Goal: Check status: Check status

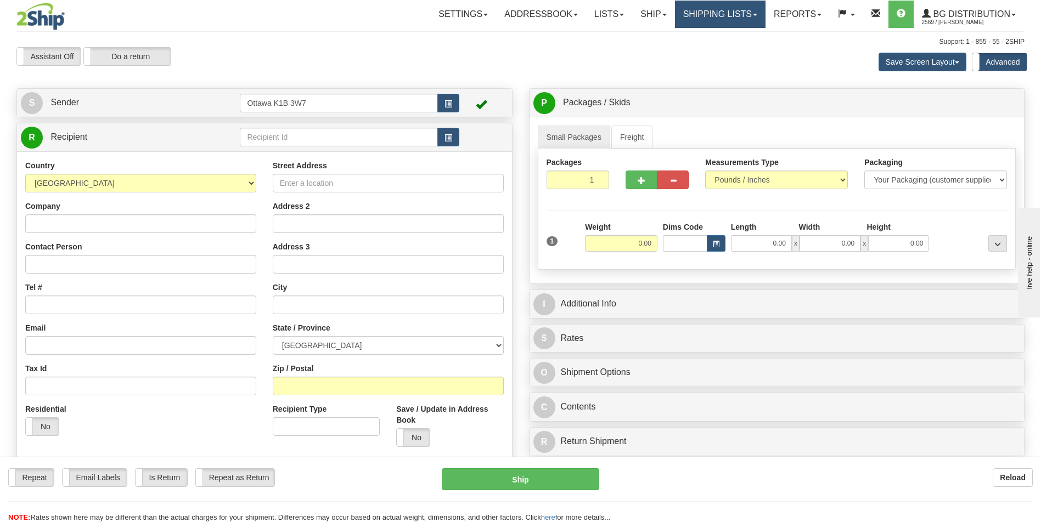
click at [720, 24] on link "Shipping lists" at bounding box center [720, 14] width 91 height 27
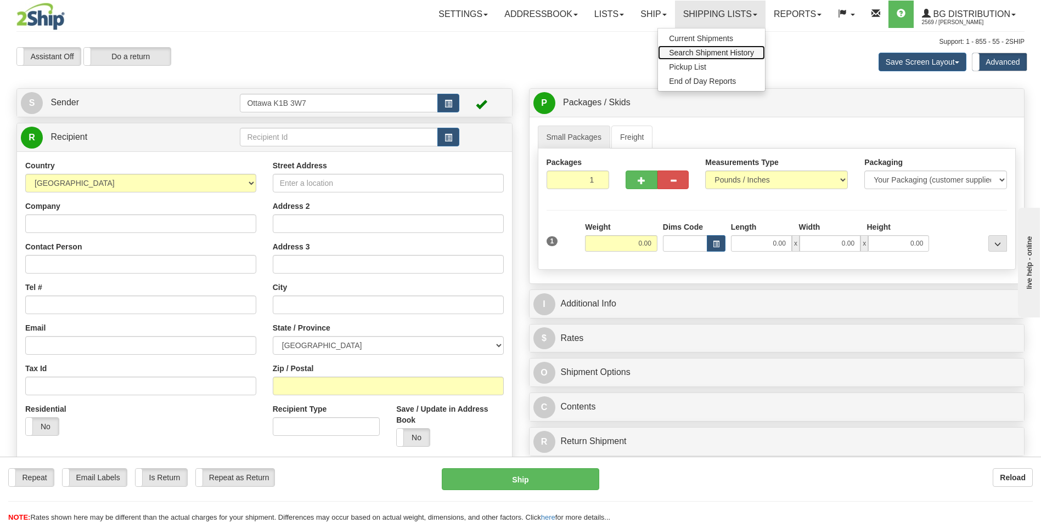
click at [706, 56] on span "Search Shipment History" at bounding box center [711, 52] width 85 height 9
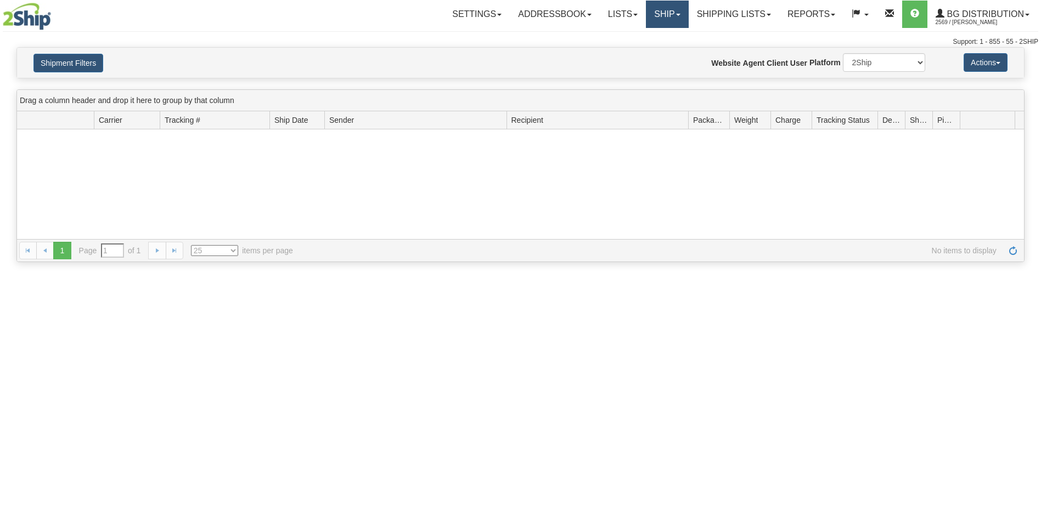
type input "From [DATE] To [DATE]"
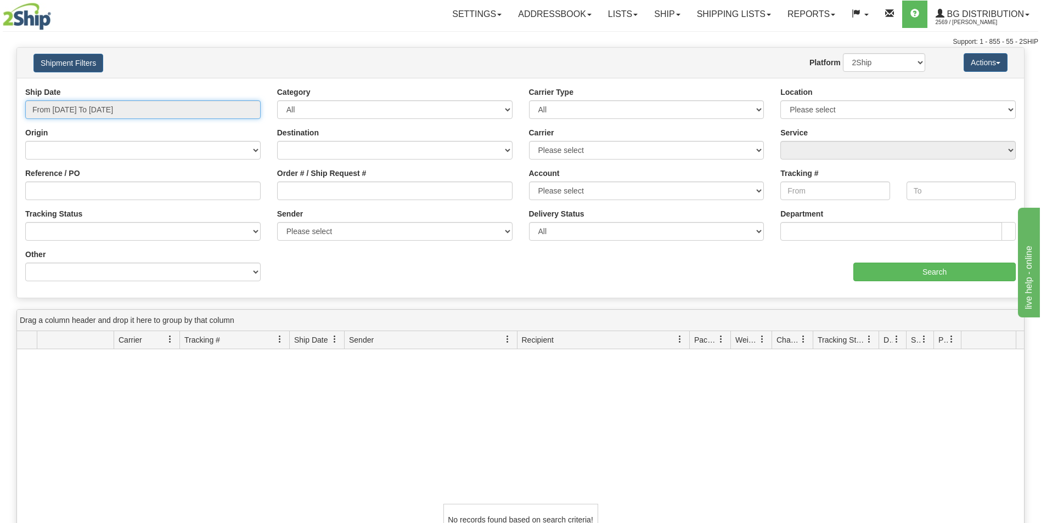
type input "[DATE]"
click at [94, 114] on input "From [DATE] To [DATE]" at bounding box center [142, 109] width 235 height 19
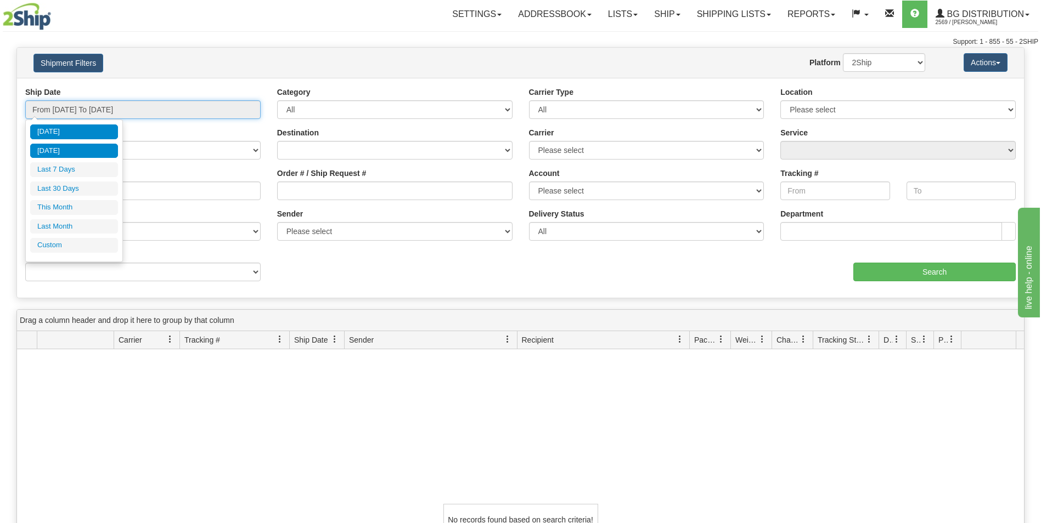
type input "[DATE]"
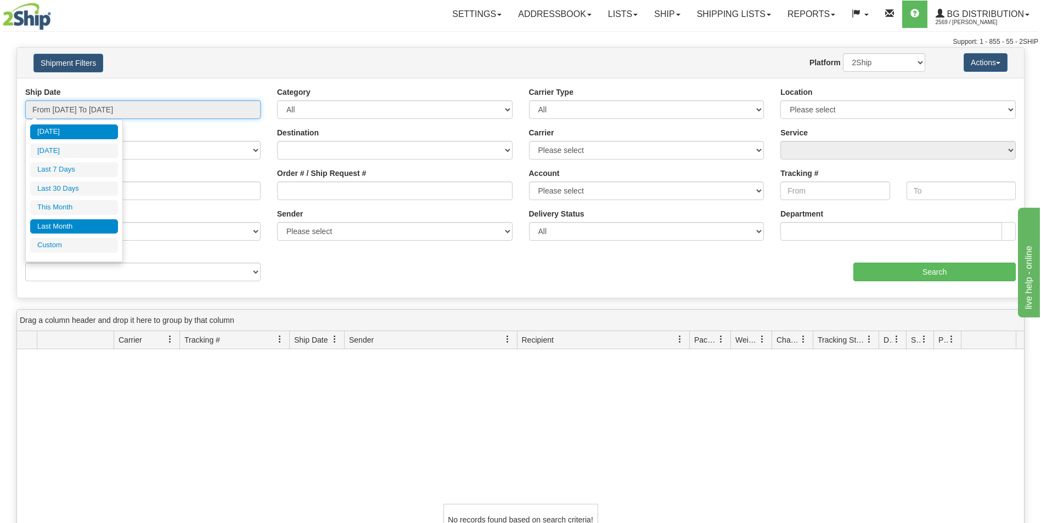
type input "[DATE]"
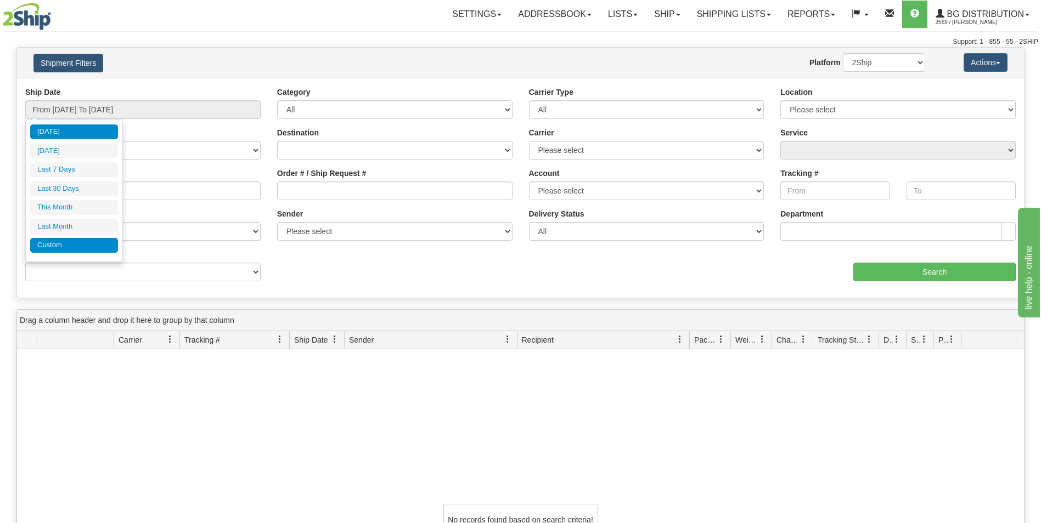
click at [63, 247] on li "Custom" at bounding box center [74, 245] width 88 height 15
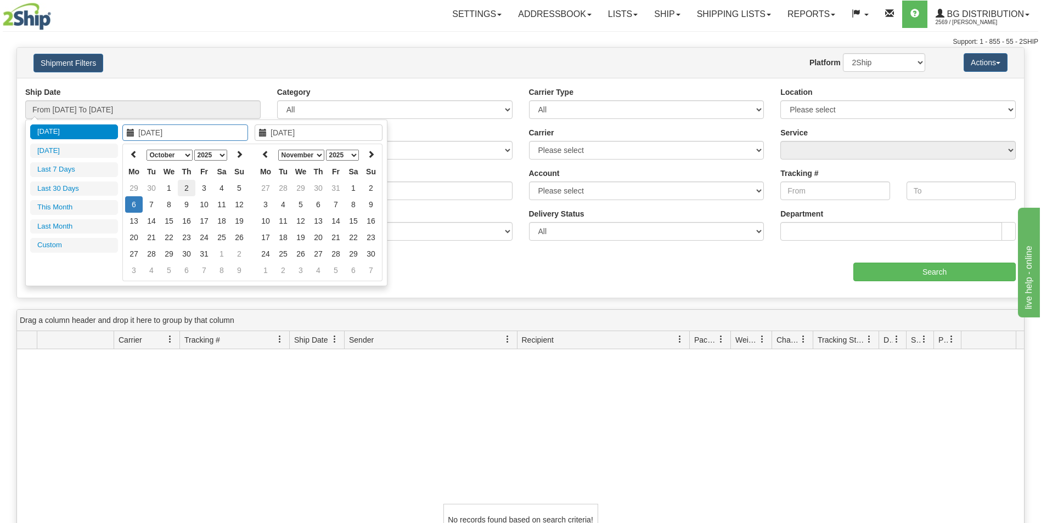
type input "[DATE]"
click at [187, 189] on td "2" at bounding box center [187, 188] width 18 height 16
click at [266, 156] on icon at bounding box center [266, 154] width 8 height 8
type input "[DATE]"
click at [318, 186] on td "2" at bounding box center [318, 188] width 18 height 16
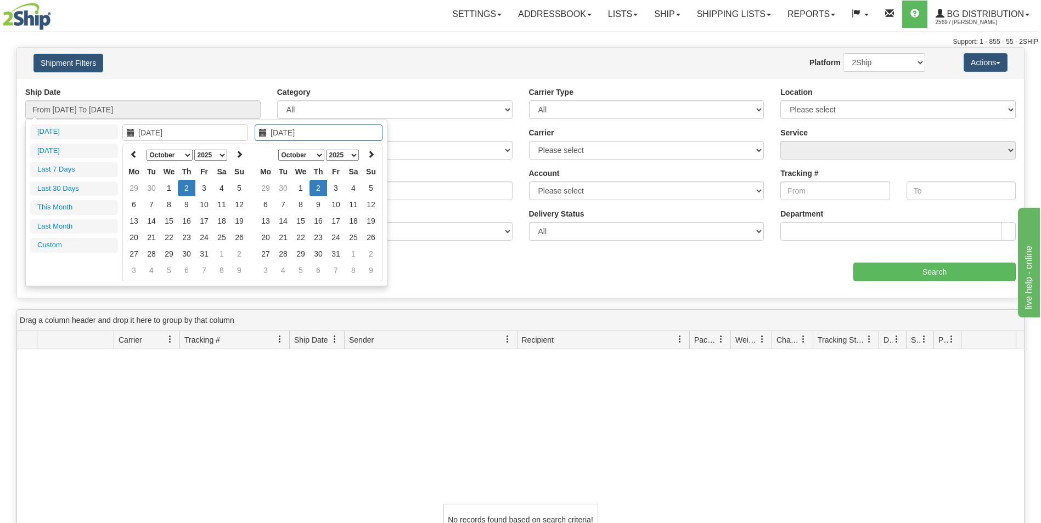
type input "From [DATE] To [DATE]"
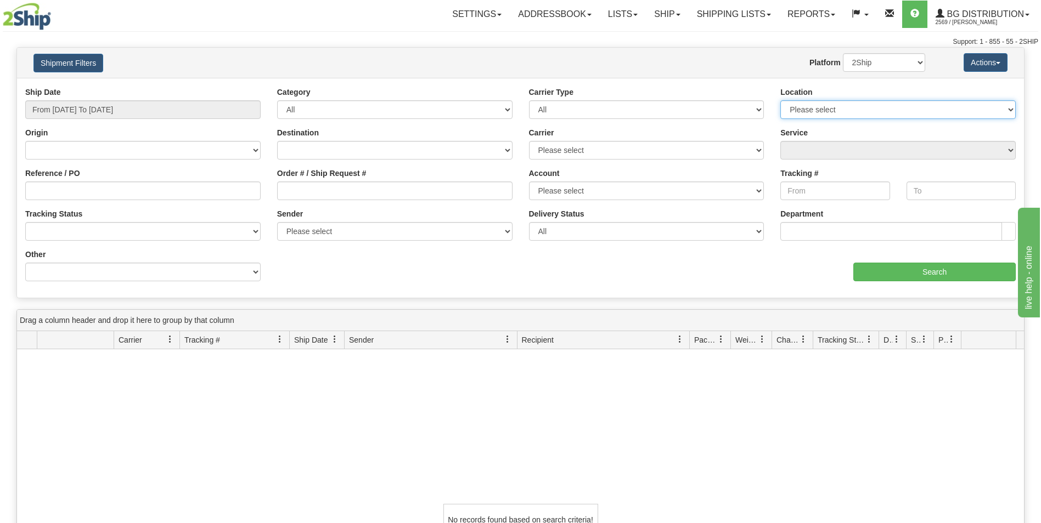
click at [836, 114] on select "Please select [GEOGRAPHIC_DATA] K1B 3W7 [GEOGRAPHIC_DATA] [GEOGRAPHIC_DATA] [GE…" at bounding box center [897, 109] width 235 height 19
select select "5436"
click at [780, 100] on select "Please select [GEOGRAPHIC_DATA] K1B 3W7 [GEOGRAPHIC_DATA] [GEOGRAPHIC_DATA] [GE…" at bounding box center [897, 109] width 235 height 19
click at [912, 277] on input "Search" at bounding box center [934, 272] width 162 height 19
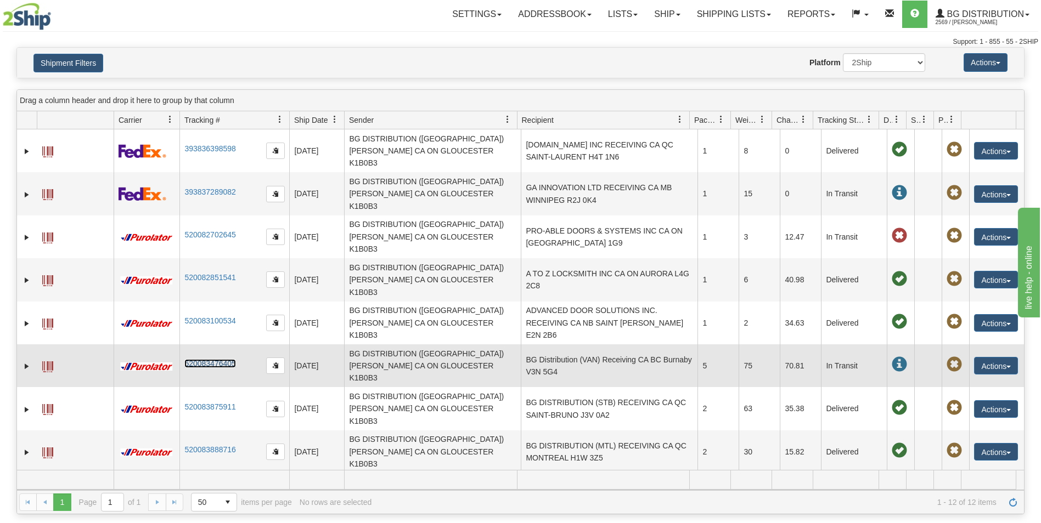
click at [219, 359] on link "520083476405" at bounding box center [209, 363] width 51 height 9
